Goal: Task Accomplishment & Management: Manage account settings

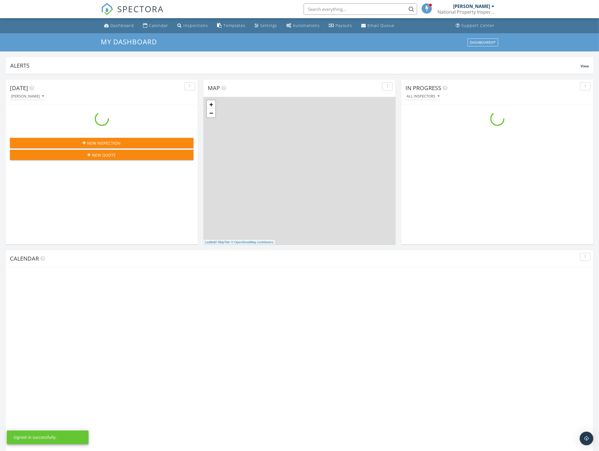
scroll to position [527, 610]
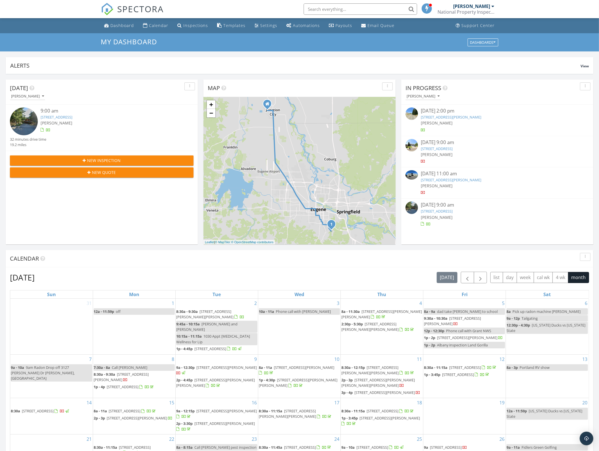
click at [87, 121] on div "[PERSON_NAME]" at bounding box center [110, 123] width 138 height 6
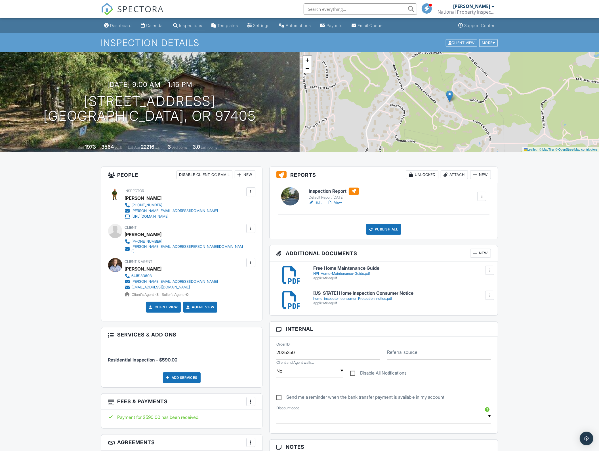
click at [319, 205] on link "Edit" at bounding box center [315, 203] width 13 height 6
